Goal: Task Accomplishment & Management: Manage account settings

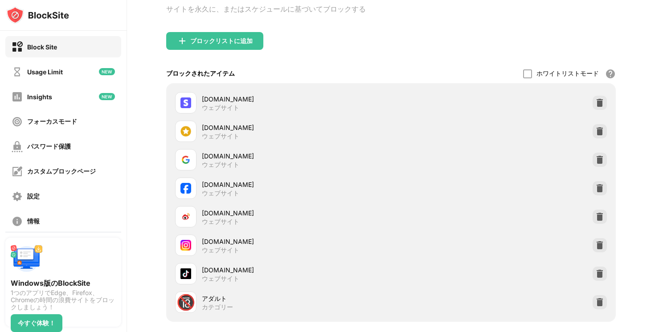
scroll to position [139, 0]
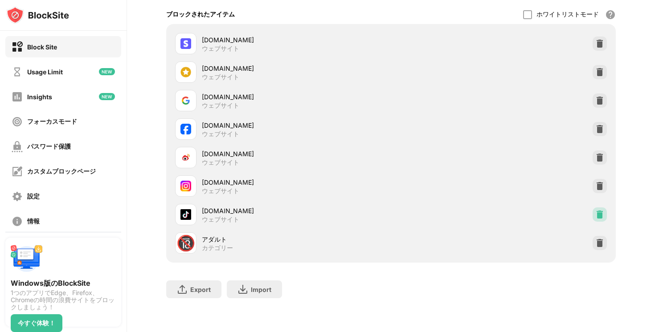
click at [599, 214] on img at bounding box center [599, 214] width 9 height 9
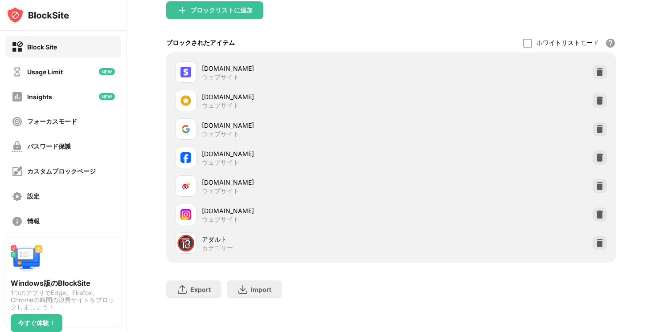
click at [217, 16] on div "ブロックリストに追加" at bounding box center [214, 10] width 97 height 18
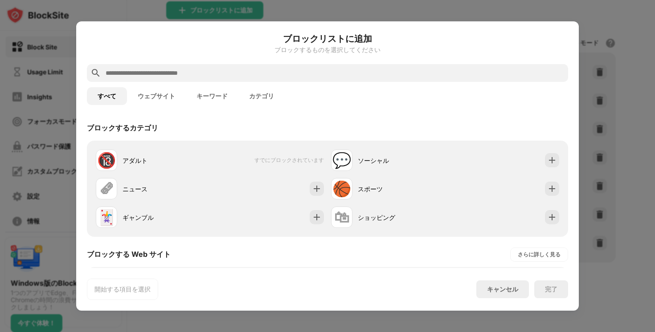
click at [205, 74] on input "text" at bounding box center [335, 73] width 460 height 11
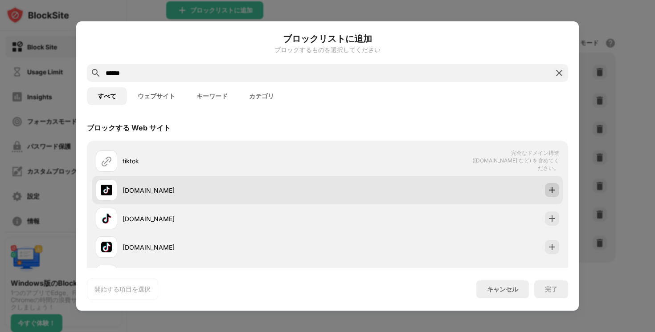
type input "******"
click at [550, 189] on img at bounding box center [551, 190] width 9 height 9
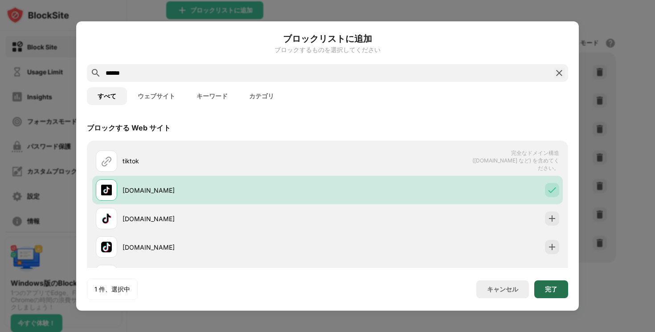
click at [559, 287] on div "完了" at bounding box center [551, 290] width 34 height 18
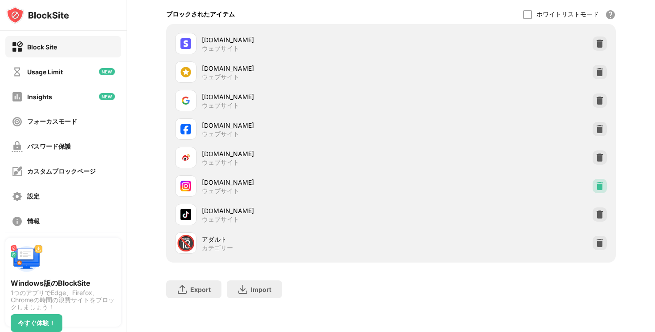
click at [600, 187] on img at bounding box center [599, 186] width 9 height 9
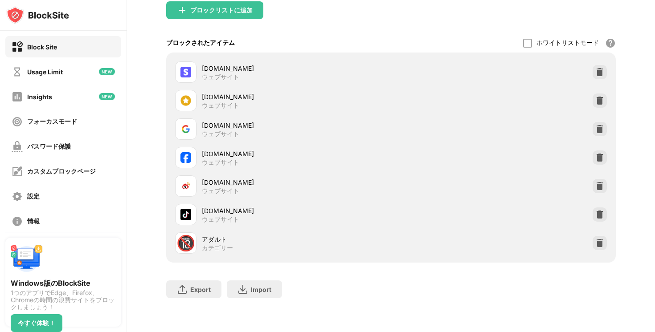
click at [195, 13] on div "ブロックリストに追加" at bounding box center [214, 10] width 97 height 18
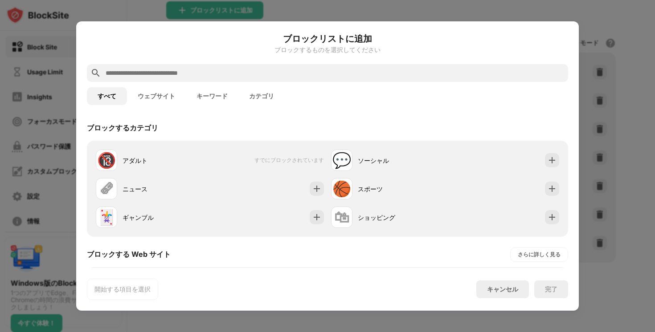
click at [221, 69] on input "text" at bounding box center [335, 73] width 460 height 11
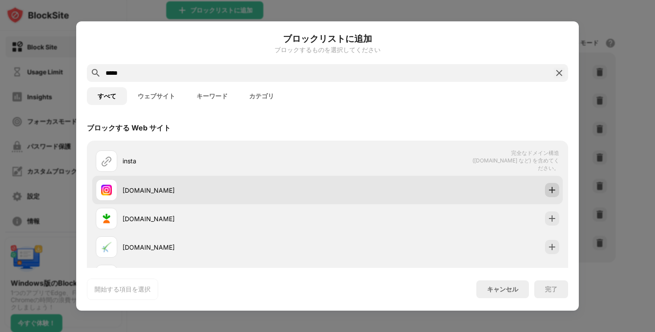
type input "*****"
click at [549, 188] on img at bounding box center [551, 190] width 9 height 9
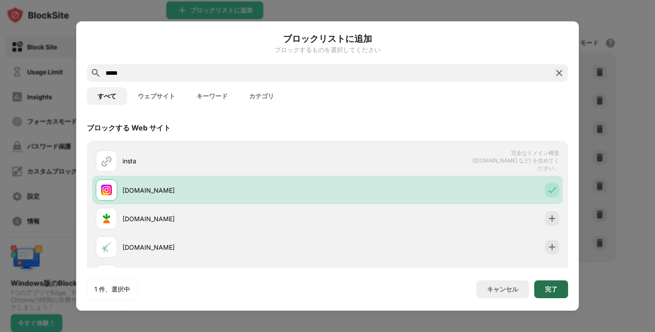
click at [549, 296] on div "完了" at bounding box center [551, 290] width 34 height 18
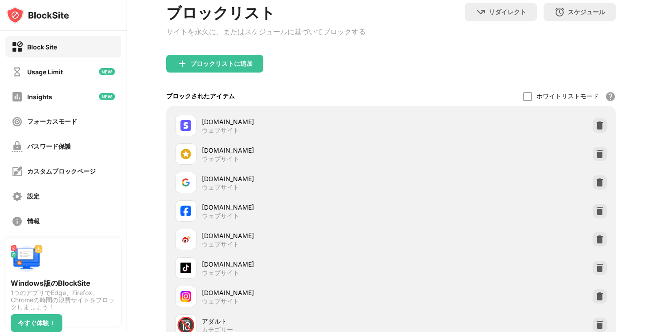
scroll to position [59, 0]
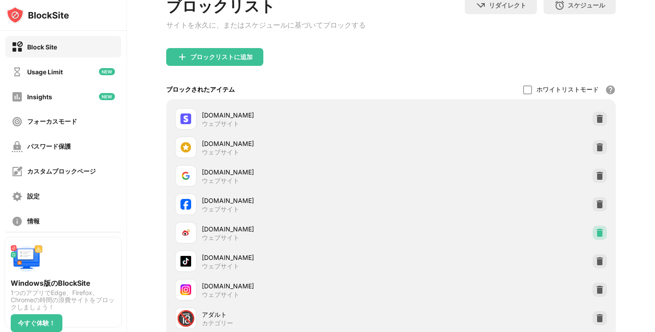
click at [599, 234] on img at bounding box center [599, 232] width 9 height 9
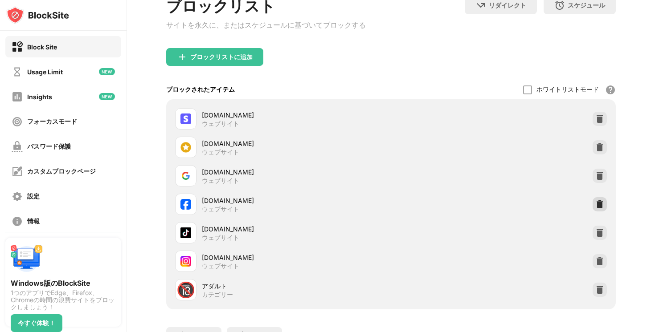
click at [595, 209] on img at bounding box center [599, 204] width 9 height 9
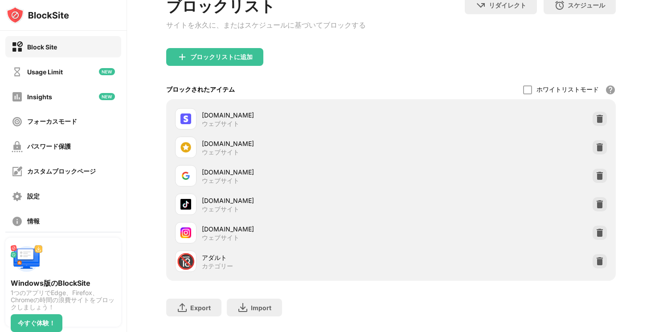
click at [195, 69] on div "ブロックリストに追加" at bounding box center [390, 64] width 449 height 32
click at [201, 48] on div "ブロックリスト サイトを永久に、またはスケジュールに基づいてブロックする" at bounding box center [266, 22] width 200 height 52
click at [196, 66] on div "ブロックリストに追加" at bounding box center [214, 57] width 97 height 18
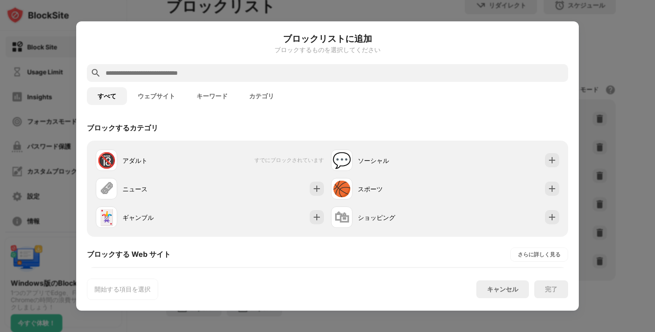
click at [205, 76] on input "text" at bounding box center [335, 73] width 460 height 11
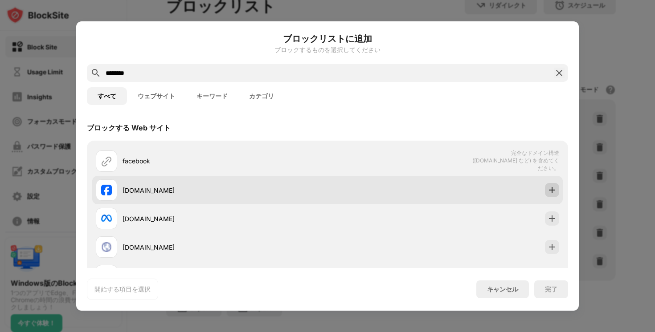
type input "********"
click at [550, 188] on img at bounding box center [551, 190] width 9 height 9
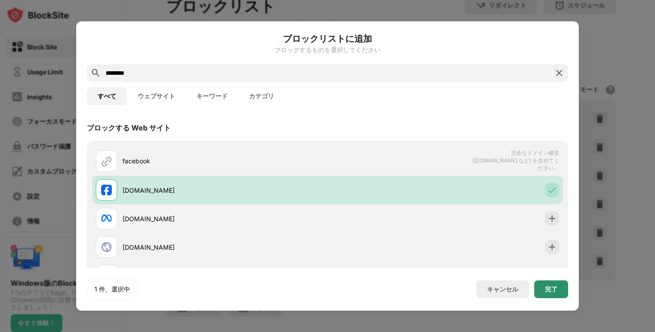
click at [543, 290] on div "完了" at bounding box center [551, 290] width 34 height 18
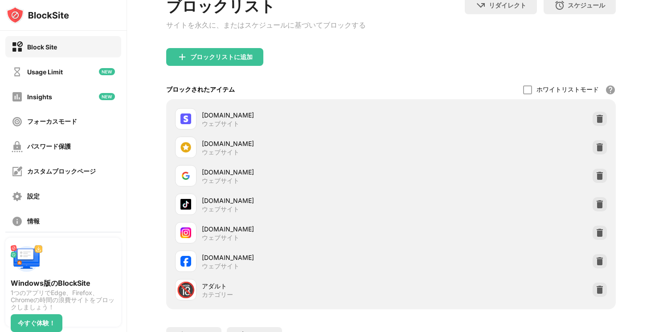
scroll to position [62, 0]
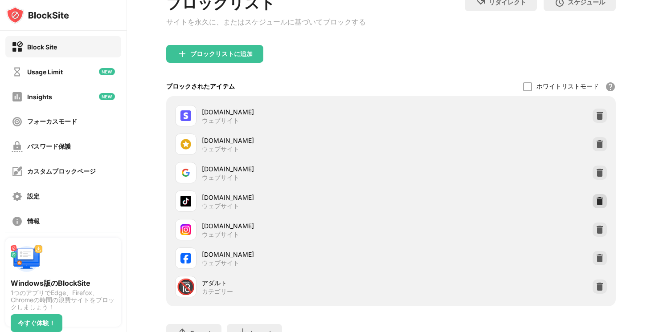
click at [598, 206] on img at bounding box center [599, 201] width 9 height 9
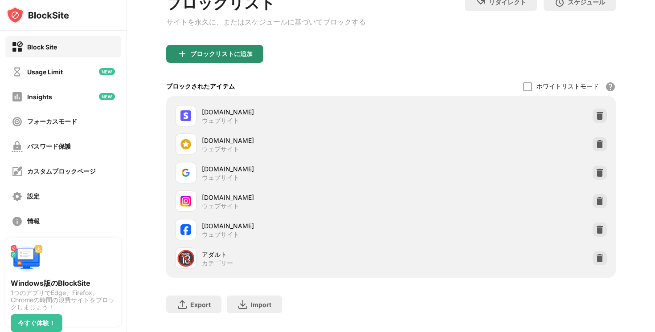
click at [245, 55] on div "ブロックリストに追加" at bounding box center [221, 53] width 62 height 7
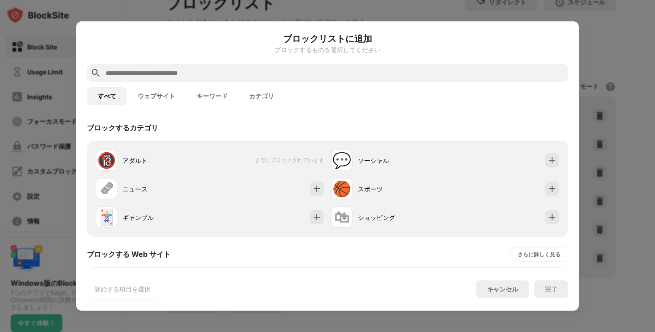
click at [212, 71] on input "text" at bounding box center [335, 73] width 460 height 11
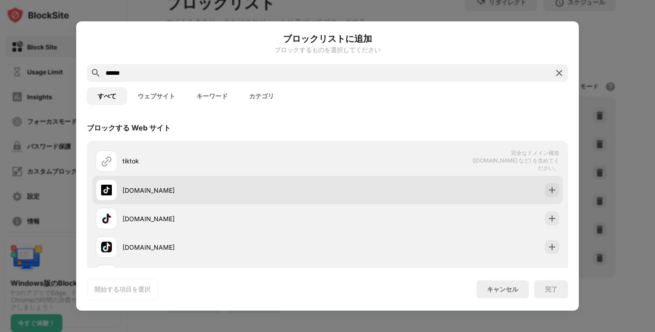
type input "******"
click at [548, 184] on div at bounding box center [552, 190] width 14 height 14
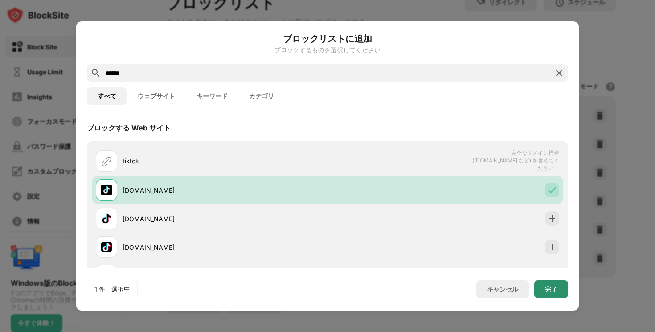
click at [553, 290] on div "完了" at bounding box center [551, 289] width 12 height 7
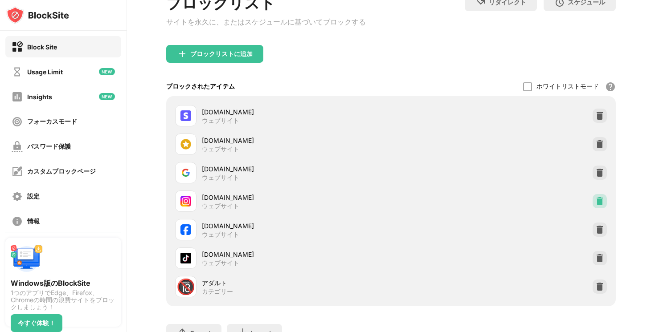
click at [603, 204] on img at bounding box center [599, 201] width 9 height 9
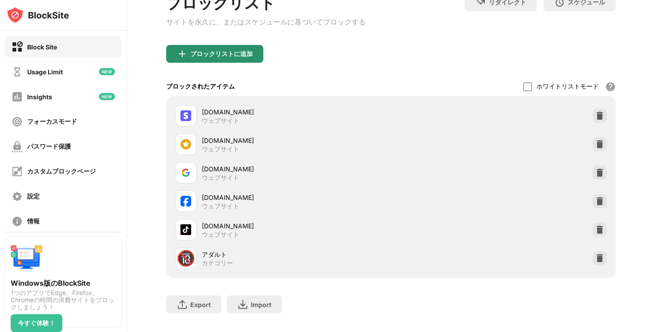
click at [205, 61] on div "ブロックリストに追加" at bounding box center [214, 54] width 97 height 18
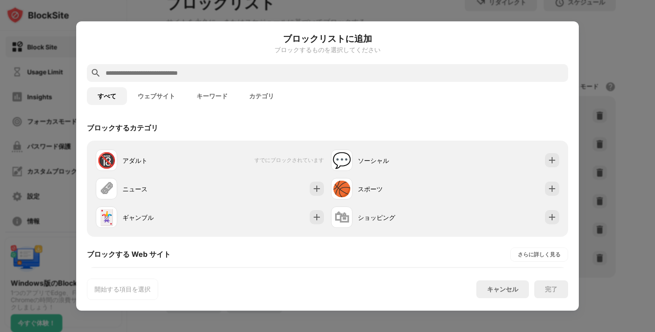
click at [216, 74] on input "text" at bounding box center [335, 73] width 460 height 11
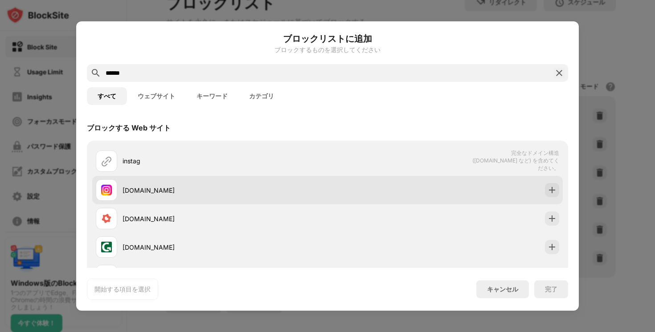
type input "******"
click at [554, 186] on img at bounding box center [551, 190] width 9 height 9
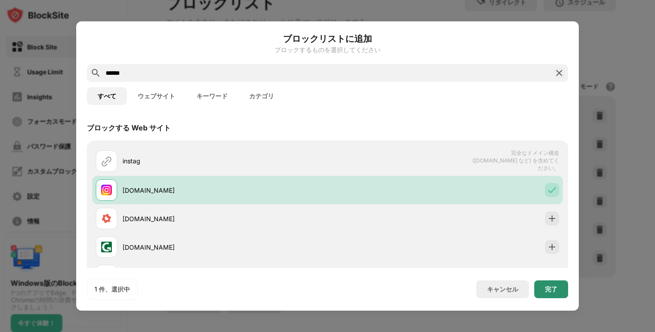
click at [546, 290] on div "完了" at bounding box center [551, 289] width 12 height 7
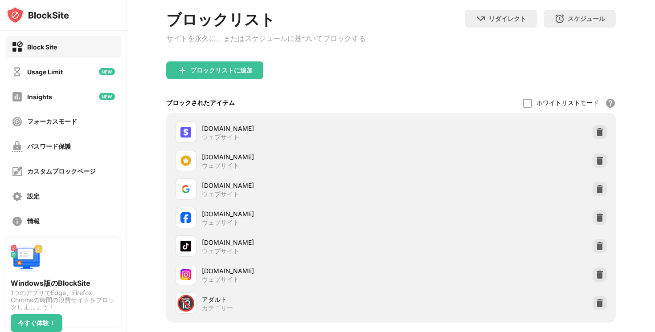
scroll to position [110, 0]
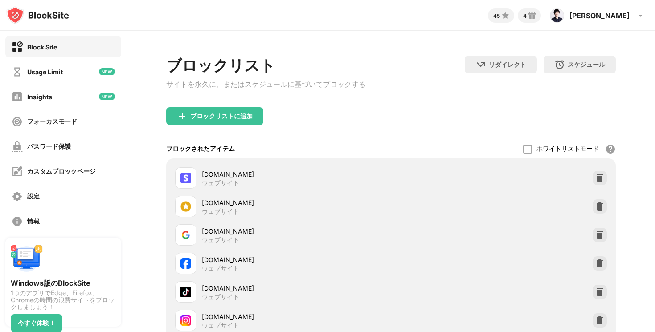
scroll to position [110, 0]
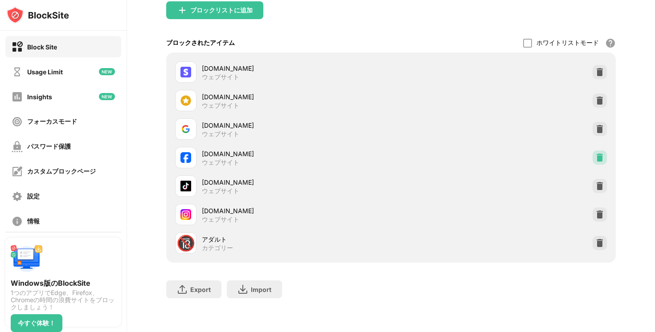
click at [598, 157] on img at bounding box center [599, 157] width 9 height 9
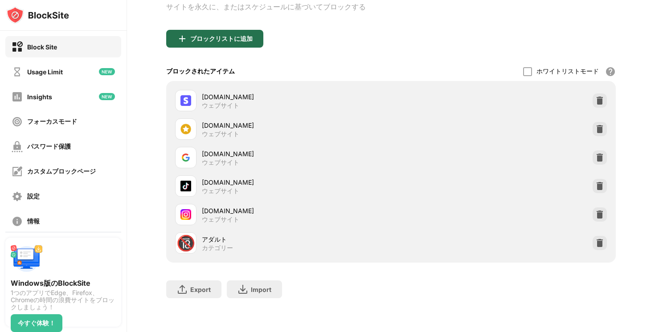
click at [225, 42] on div "ブロックリストに追加" at bounding box center [214, 39] width 97 height 18
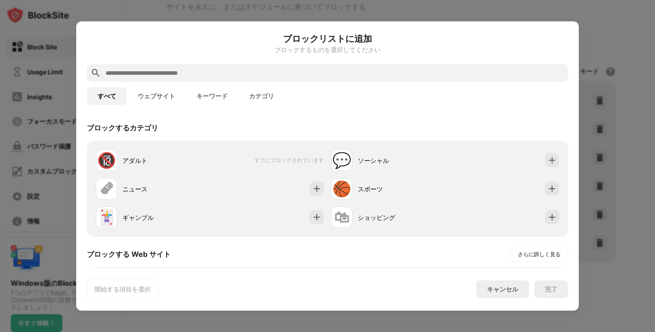
click at [194, 68] on input "text" at bounding box center [335, 73] width 460 height 11
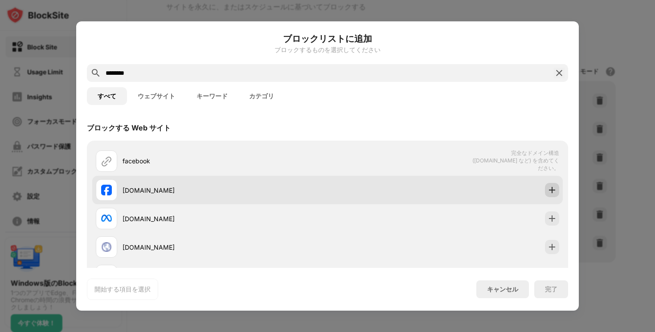
type input "********"
click at [554, 192] on img at bounding box center [551, 190] width 9 height 9
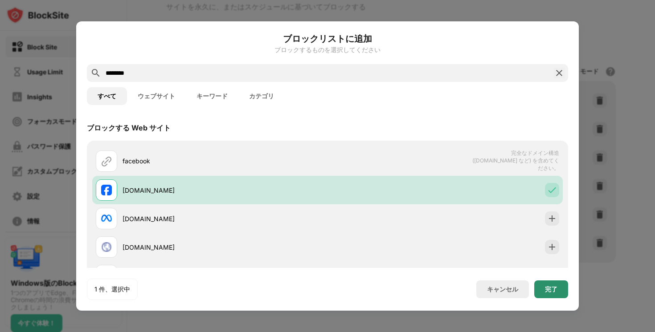
click at [553, 290] on div "完了" at bounding box center [551, 289] width 12 height 7
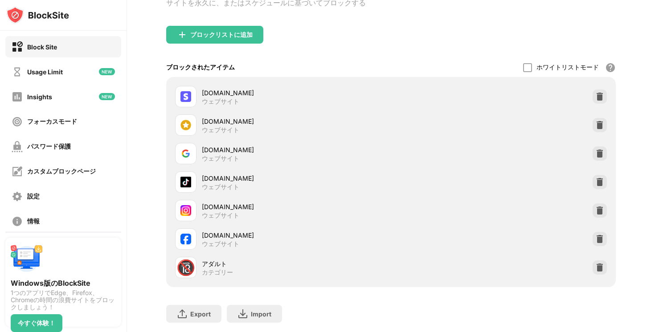
scroll to position [110, 0]
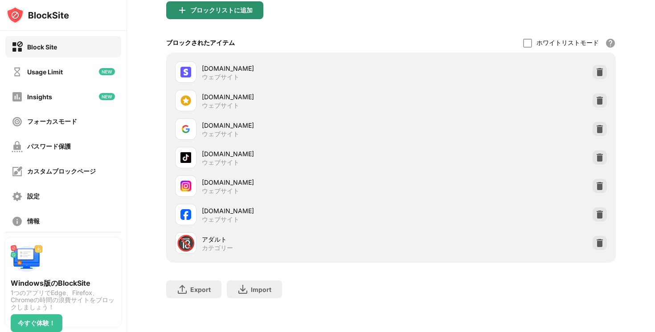
click at [243, 16] on div "ブロックリストに追加" at bounding box center [214, 10] width 97 height 18
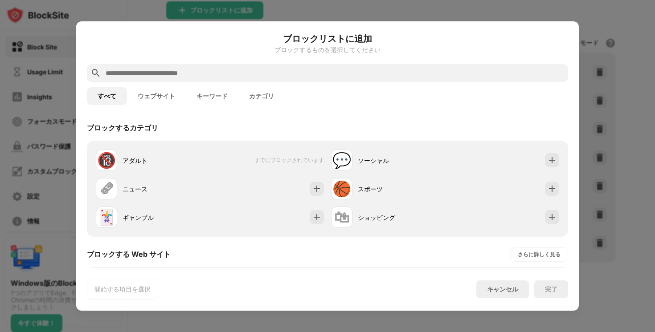
click at [222, 67] on div at bounding box center [327, 73] width 481 height 18
click at [220, 68] on input "text" at bounding box center [335, 73] width 460 height 11
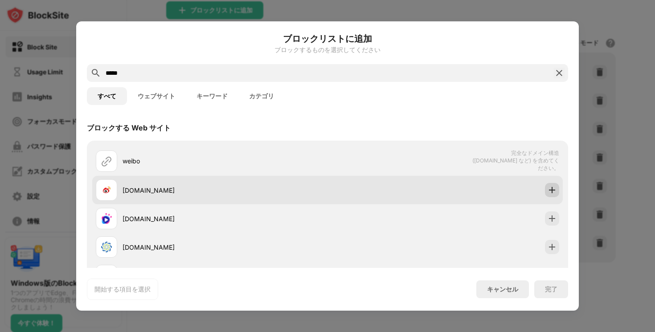
type input "*****"
click at [551, 188] on img at bounding box center [551, 190] width 9 height 9
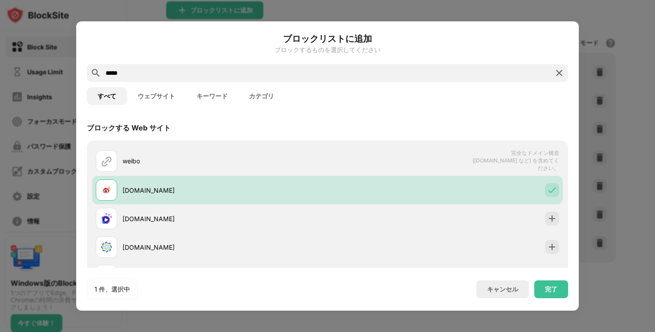
click at [546, 282] on div "完了" at bounding box center [551, 290] width 34 height 18
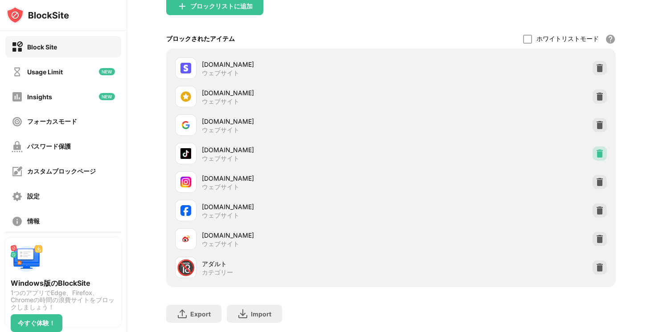
click at [601, 156] on img at bounding box center [599, 153] width 9 height 9
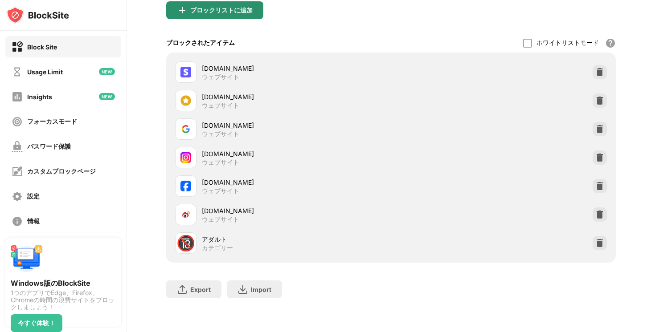
click at [220, 9] on div "ブロックリストに追加" at bounding box center [221, 10] width 62 height 7
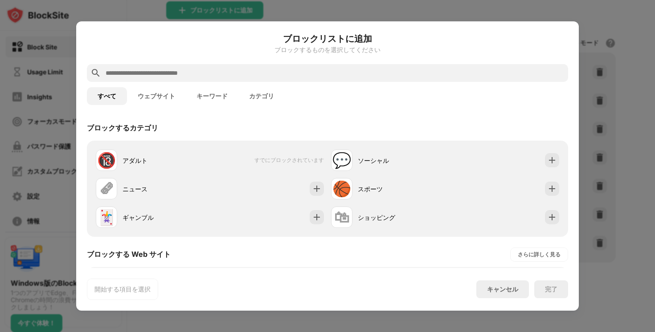
click at [207, 72] on input "text" at bounding box center [335, 73] width 460 height 11
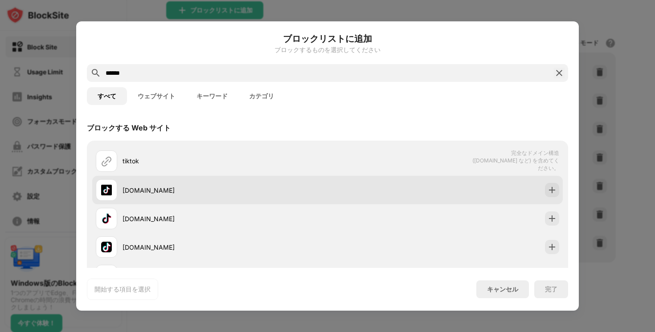
type input "******"
click at [550, 187] on img at bounding box center [551, 190] width 9 height 9
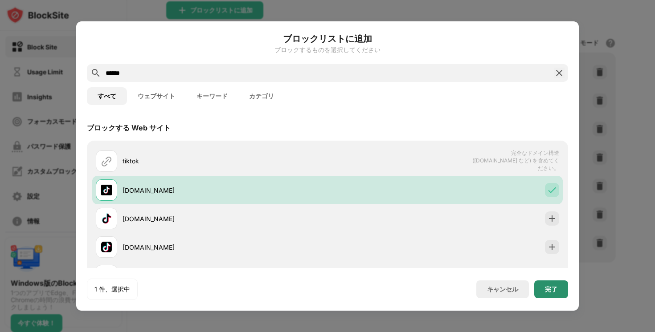
click at [552, 287] on div "完了" at bounding box center [551, 289] width 12 height 7
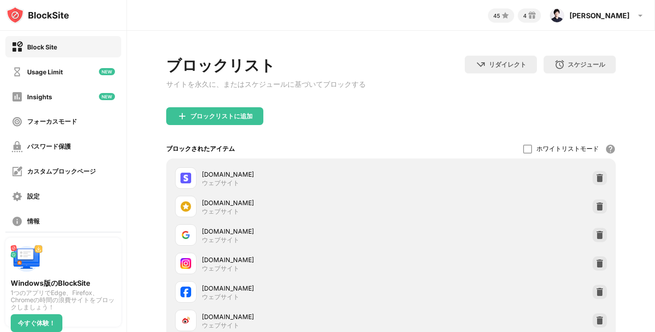
click at [236, 117] on div "ブロックリストに追加" at bounding box center [221, 116] width 62 height 7
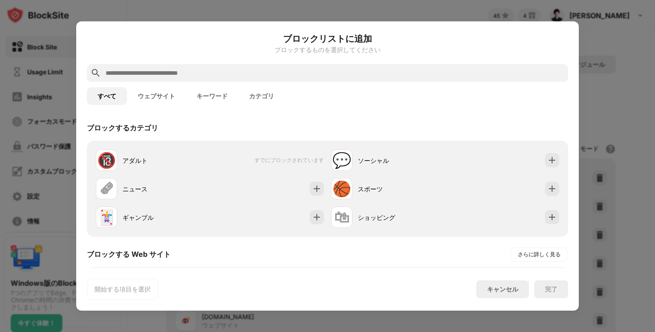
click at [214, 77] on input "text" at bounding box center [335, 73] width 460 height 11
paste input "**********"
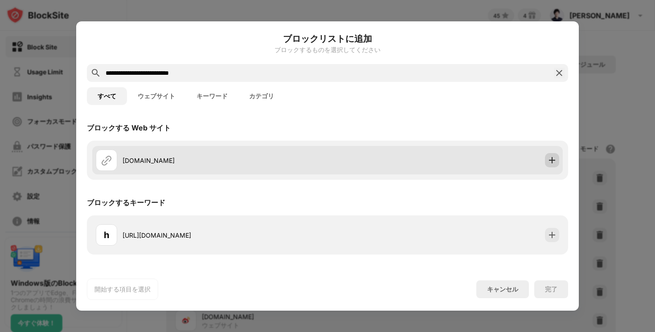
type input "**********"
click at [554, 162] on img at bounding box center [551, 160] width 9 height 9
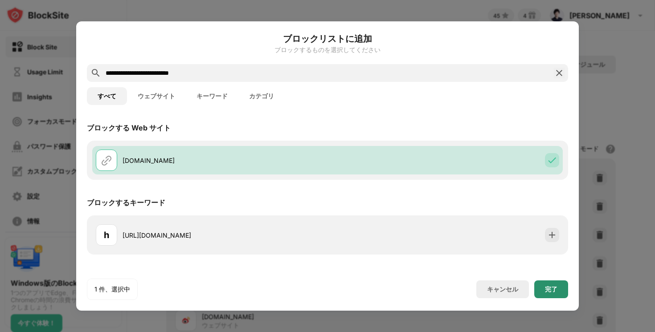
click at [555, 295] on div "完了" at bounding box center [551, 290] width 34 height 18
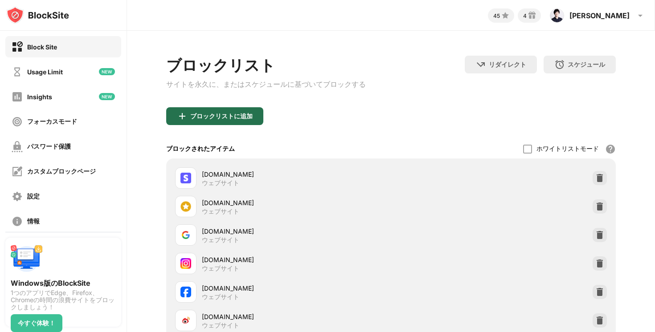
click at [225, 111] on div "ブロックリストに追加" at bounding box center [214, 116] width 97 height 18
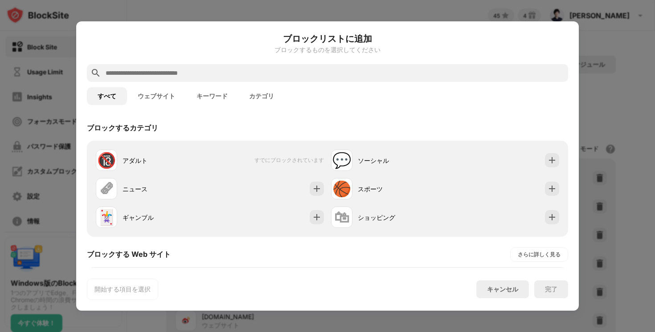
click at [228, 76] on input "text" at bounding box center [335, 73] width 460 height 11
paste input "**********"
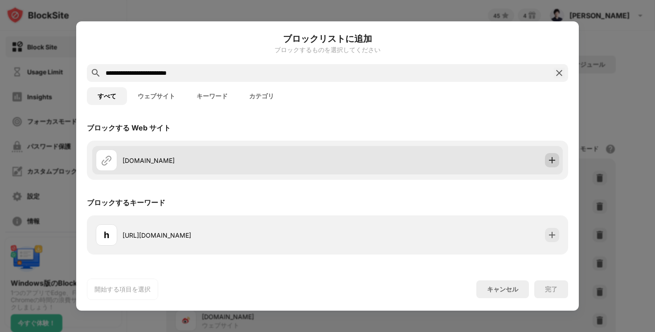
type input "**********"
click at [555, 159] on img at bounding box center [551, 160] width 9 height 9
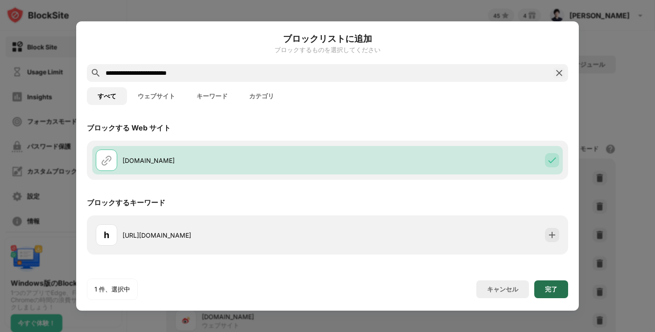
click at [551, 291] on div "完了" at bounding box center [551, 289] width 12 height 7
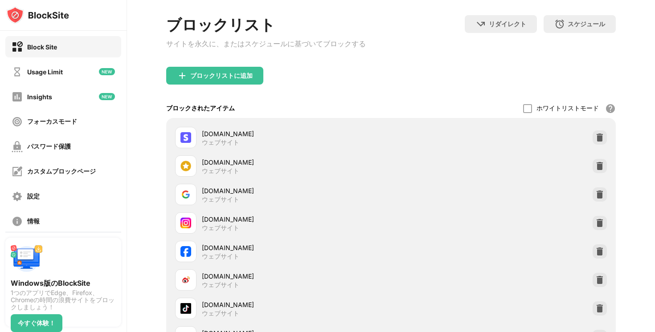
scroll to position [30, 0]
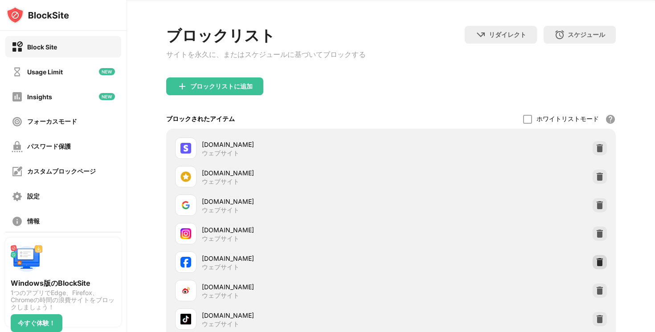
click at [596, 264] on img at bounding box center [599, 262] width 9 height 9
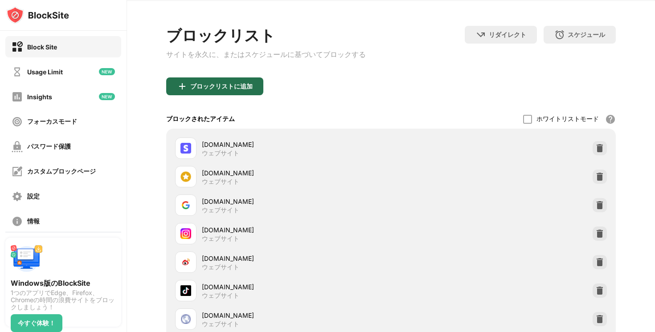
click at [240, 85] on div "ブロックリストに追加" at bounding box center [214, 86] width 97 height 18
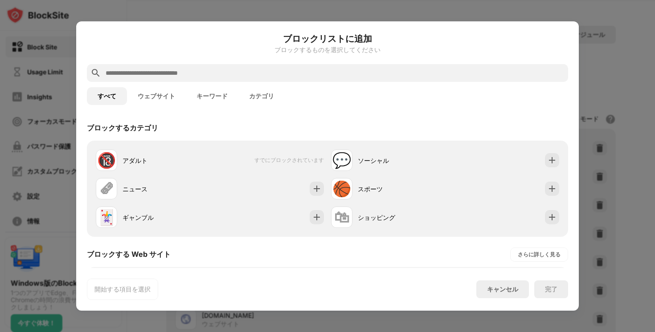
click at [240, 74] on input "text" at bounding box center [335, 73] width 460 height 11
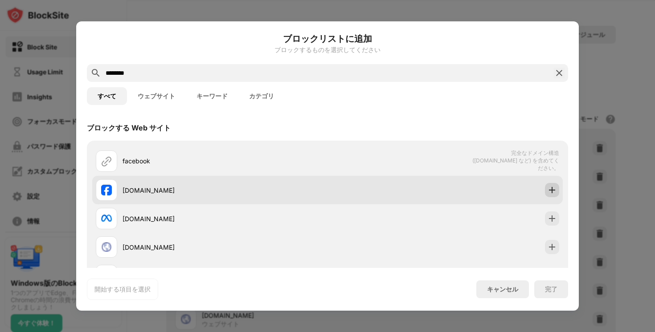
type input "********"
click at [547, 188] on img at bounding box center [551, 190] width 9 height 9
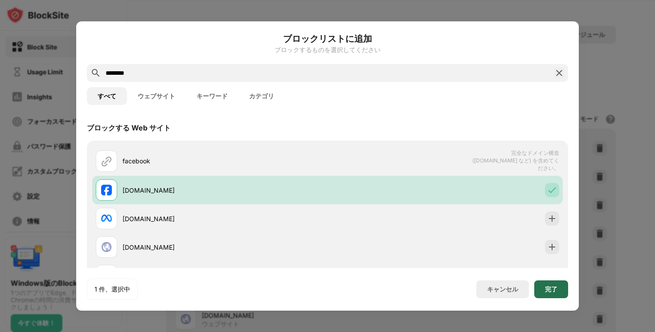
click at [546, 289] on div "完了" at bounding box center [551, 289] width 12 height 7
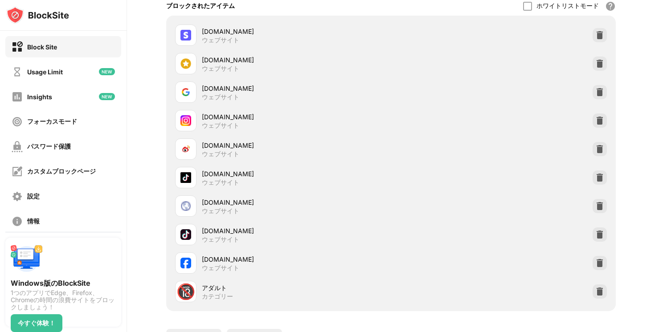
scroll to position [136, 0]
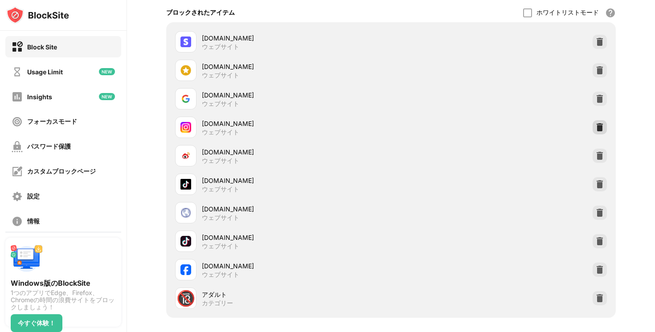
click at [602, 130] on img at bounding box center [599, 127] width 9 height 9
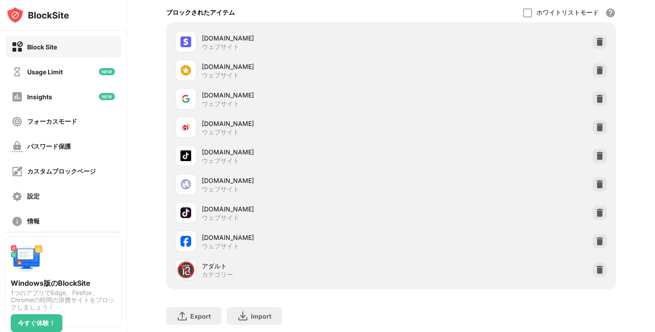
scroll to position [64, 0]
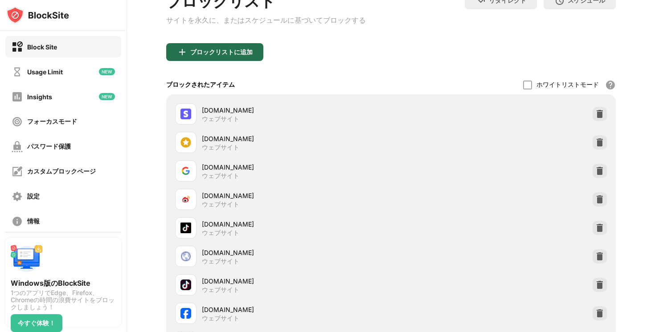
click at [227, 50] on div "ブロックリストに追加" at bounding box center [214, 52] width 97 height 18
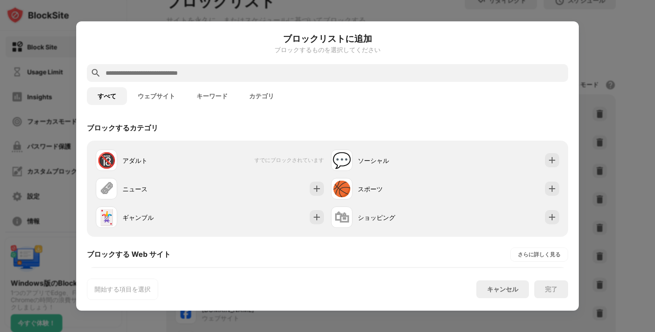
click at [216, 71] on input "text" at bounding box center [335, 73] width 460 height 11
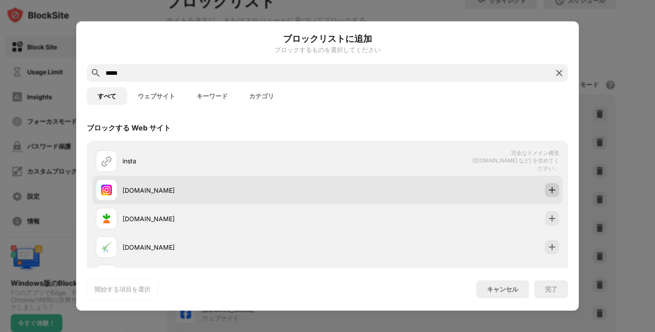
type input "*****"
click at [553, 191] on img at bounding box center [551, 190] width 9 height 9
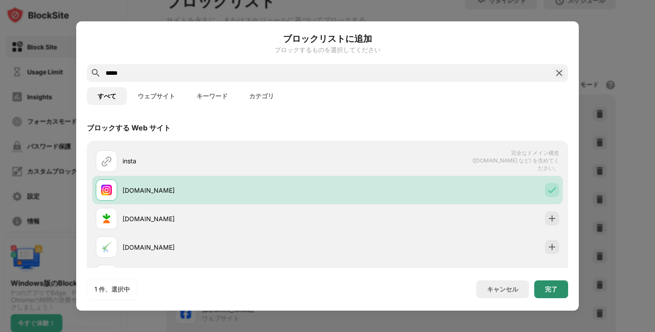
click at [553, 285] on div "完了" at bounding box center [551, 290] width 34 height 18
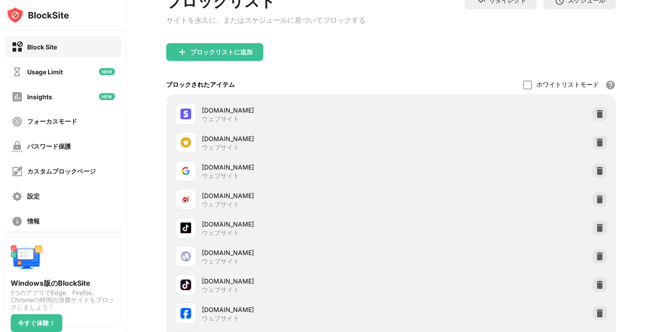
click at [596, 167] on div "analytics.google.com ウェブサイト" at bounding box center [390, 171] width 439 height 29
click at [600, 171] on img at bounding box center [599, 171] width 9 height 9
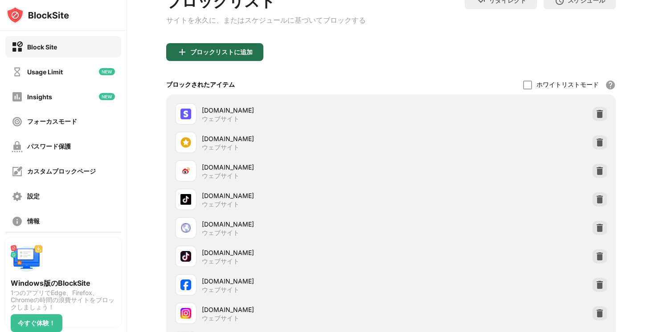
click at [173, 59] on div "ブロックリストに追加" at bounding box center [214, 52] width 97 height 18
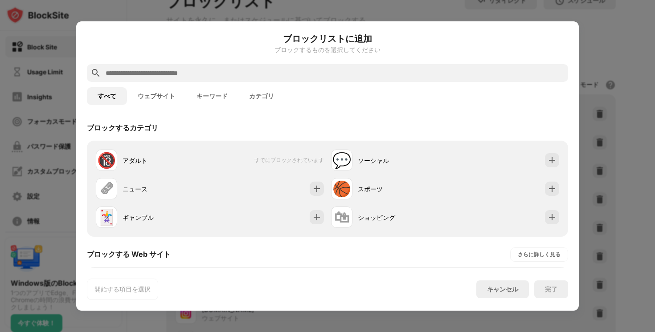
drag, startPoint x: 224, startPoint y: 79, endPoint x: 220, endPoint y: 55, distance: 24.5
click at [224, 79] on div at bounding box center [327, 73] width 481 height 18
click at [216, 73] on input "text" at bounding box center [335, 73] width 460 height 11
paste input "**********"
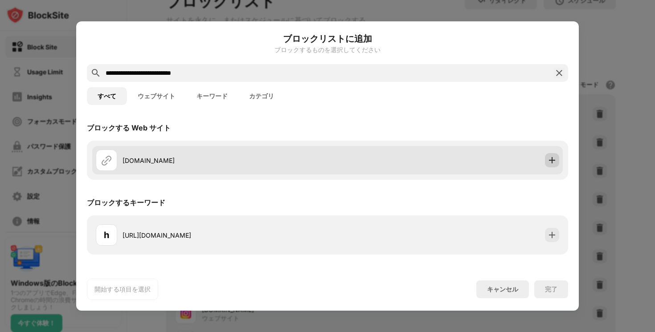
type input "**********"
click at [552, 166] on div at bounding box center [552, 160] width 14 height 14
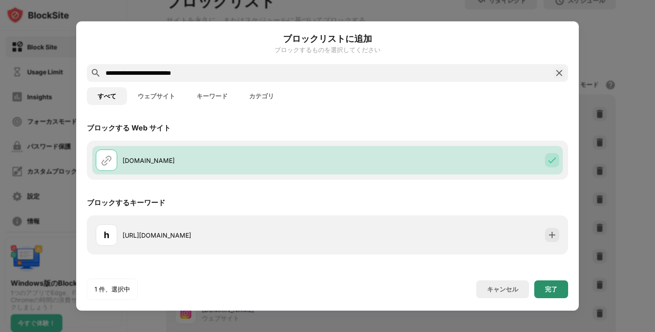
click at [548, 287] on div "完了" at bounding box center [551, 289] width 12 height 7
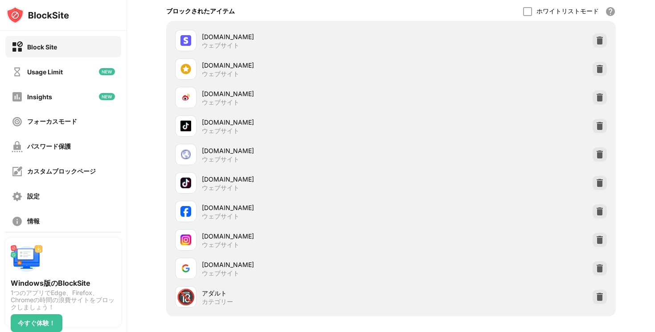
scroll to position [140, 0]
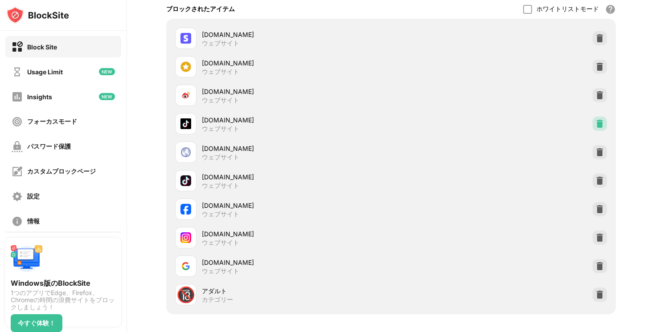
click at [601, 128] on img at bounding box center [599, 123] width 9 height 9
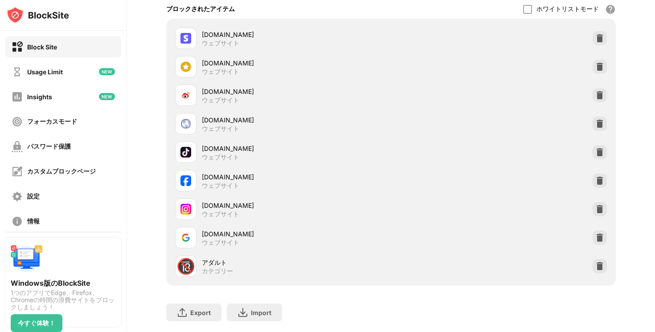
scroll to position [47, 0]
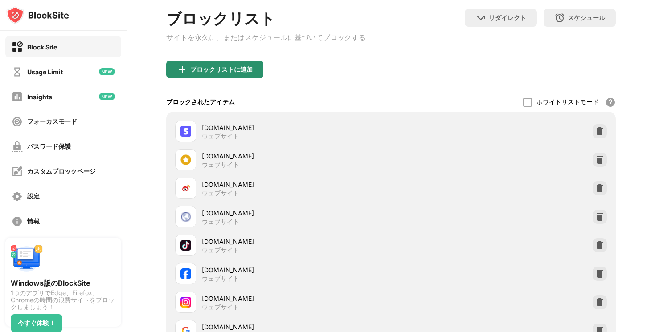
click at [198, 65] on div "ブロックリストに追加" at bounding box center [214, 70] width 97 height 18
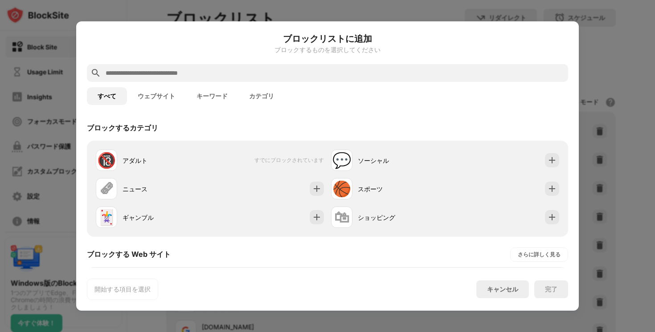
click at [198, 69] on input "text" at bounding box center [335, 73] width 460 height 11
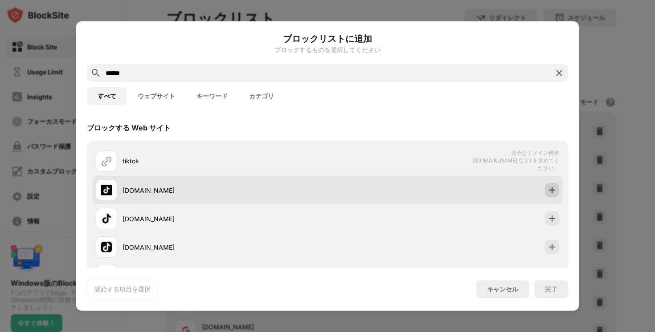
type input "******"
click at [551, 192] on img at bounding box center [551, 190] width 9 height 9
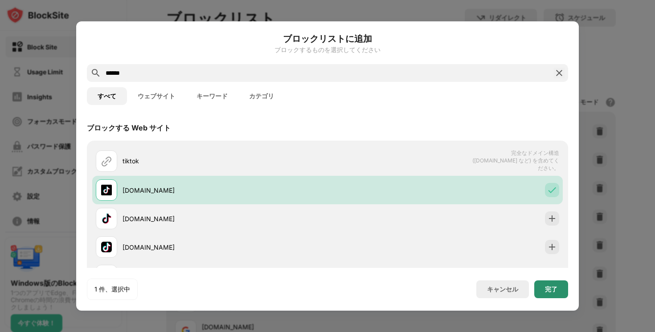
click at [549, 292] on div "完了" at bounding box center [551, 289] width 12 height 7
